Goal: Task Accomplishment & Management: Complete application form

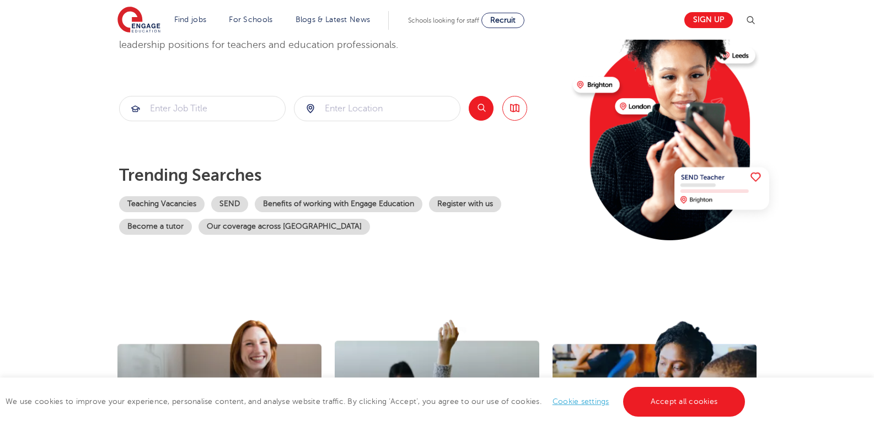
scroll to position [43, 0]
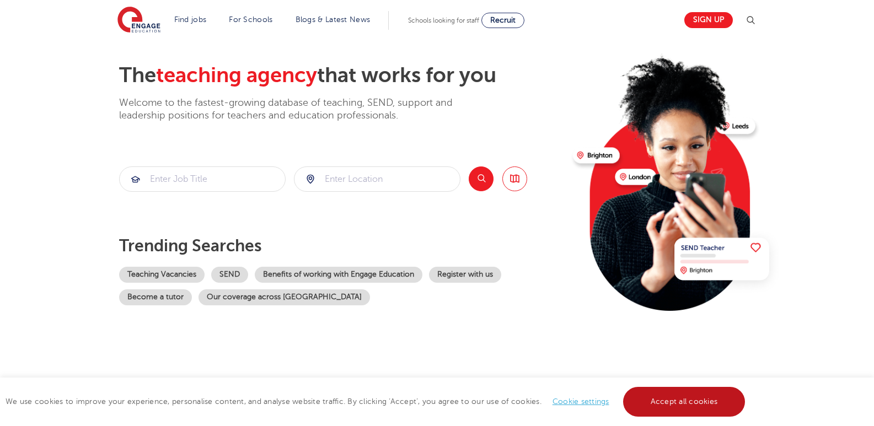
click at [681, 398] on link "Accept all cookies" at bounding box center [684, 402] width 122 height 30
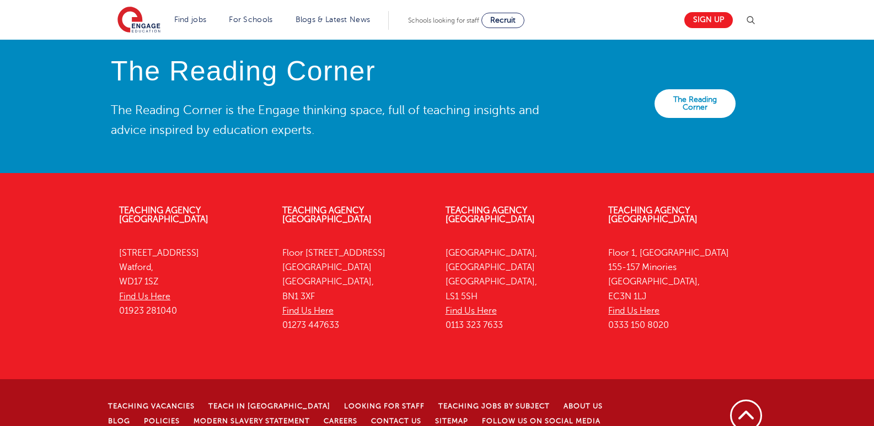
scroll to position [2465, 0]
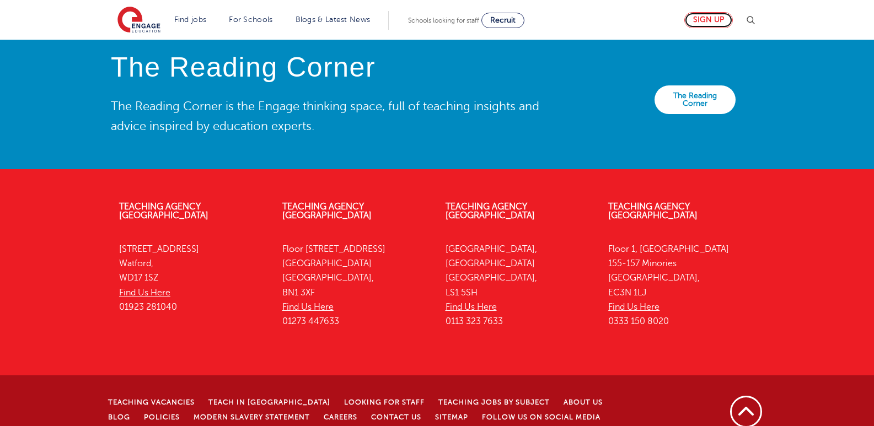
click at [715, 23] on link "Sign up" at bounding box center [708, 20] width 49 height 16
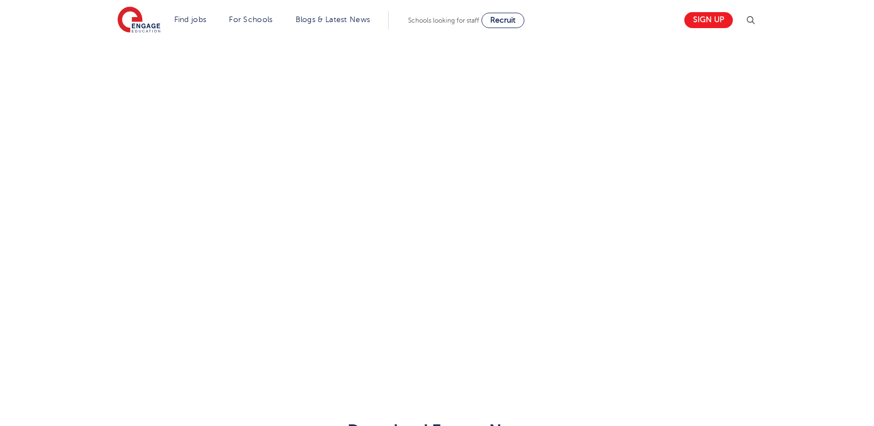
scroll to position [593, 0]
click at [551, 253] on div "Let us know more about you!" at bounding box center [437, 83] width 669 height 598
click at [571, 229] on div "Let us know more about you!" at bounding box center [437, 108] width 669 height 648
click at [541, 209] on div "Let us know more about you!" at bounding box center [326, 108] width 446 height 648
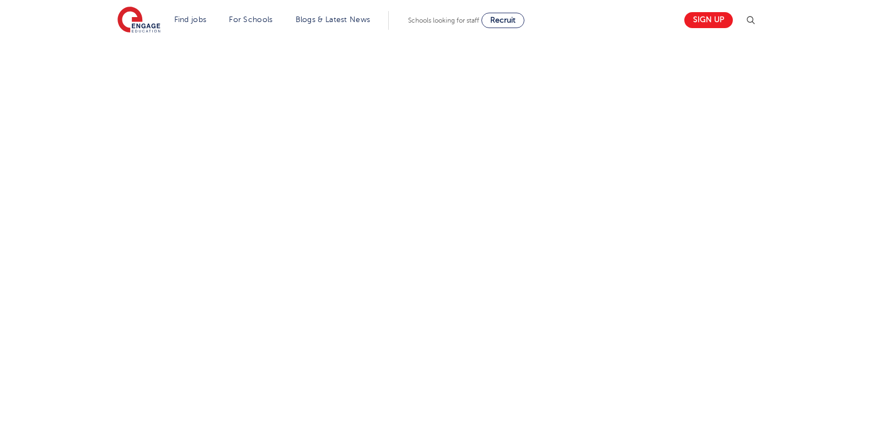
click at [554, 262] on div "Let us know more about you!" at bounding box center [437, 255] width 669 height 480
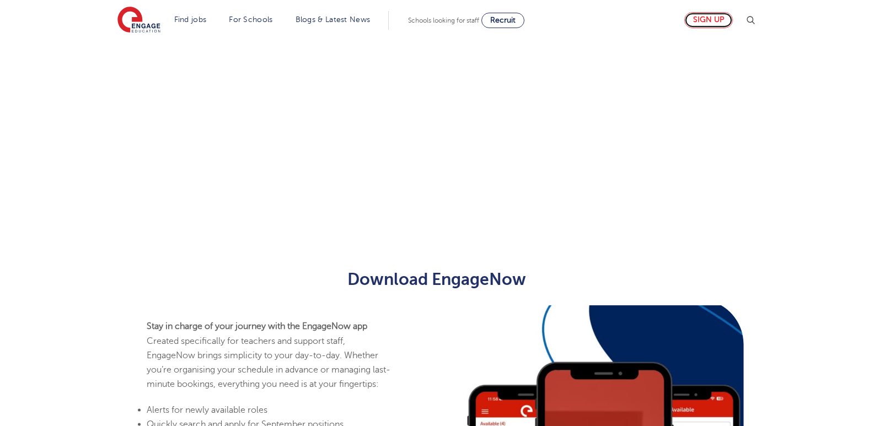
click at [711, 22] on link "Sign up" at bounding box center [708, 20] width 49 height 16
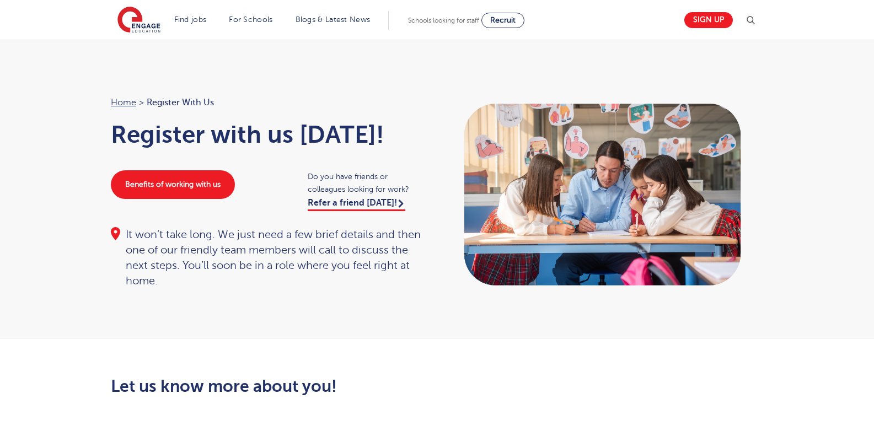
click at [170, 99] on span "Register with us" at bounding box center [180, 102] width 67 height 14
click at [242, 99] on ol "Home > Register with us" at bounding box center [268, 102] width 315 height 14
